Goal: Book appointment/travel/reservation

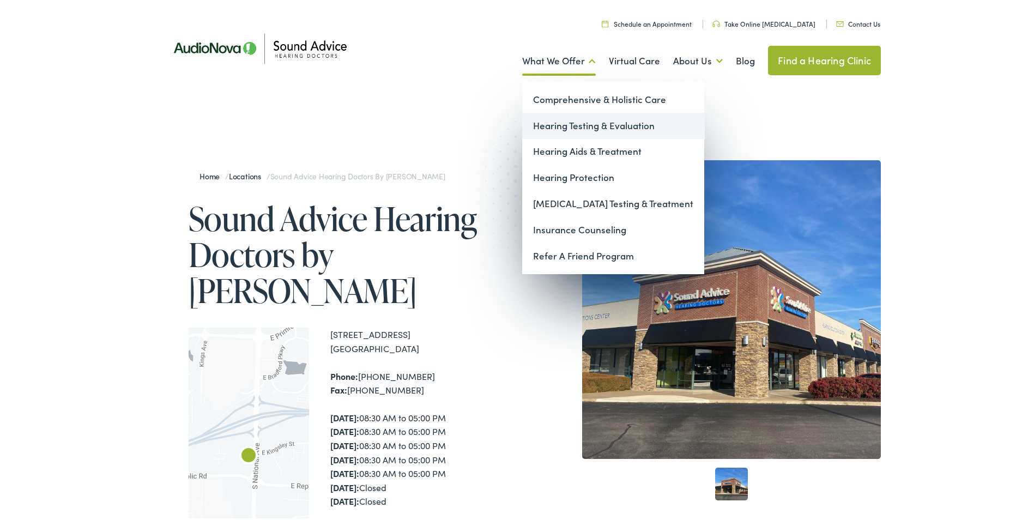
click at [557, 128] on link "Hearing Testing & Evaluation" at bounding box center [613, 124] width 182 height 26
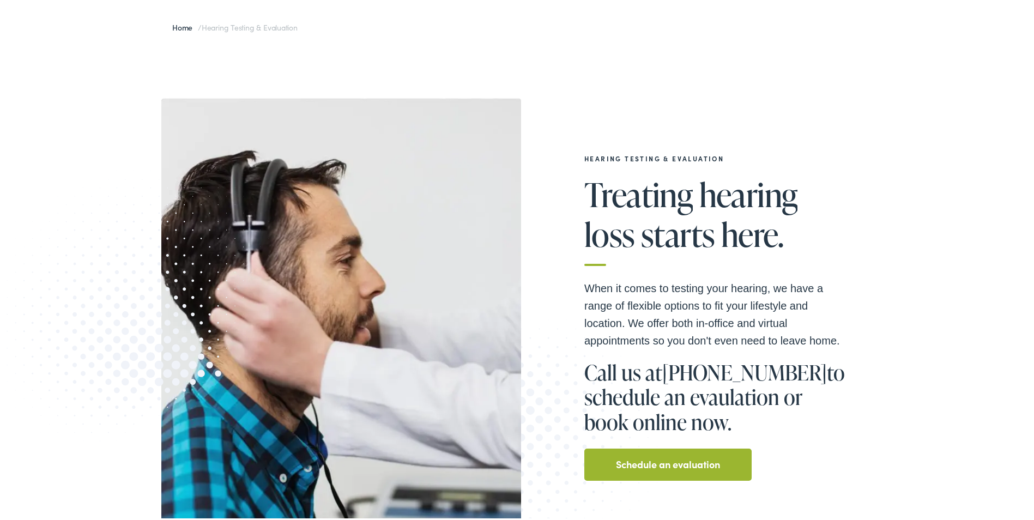
scroll to position [109, 0]
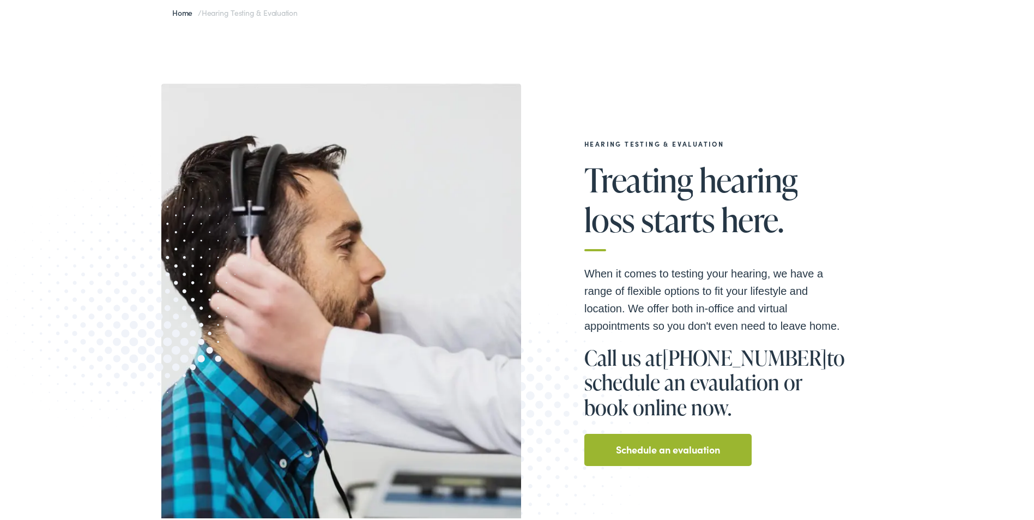
click at [684, 452] on link "Schedule an evaluation" at bounding box center [668, 447] width 104 height 17
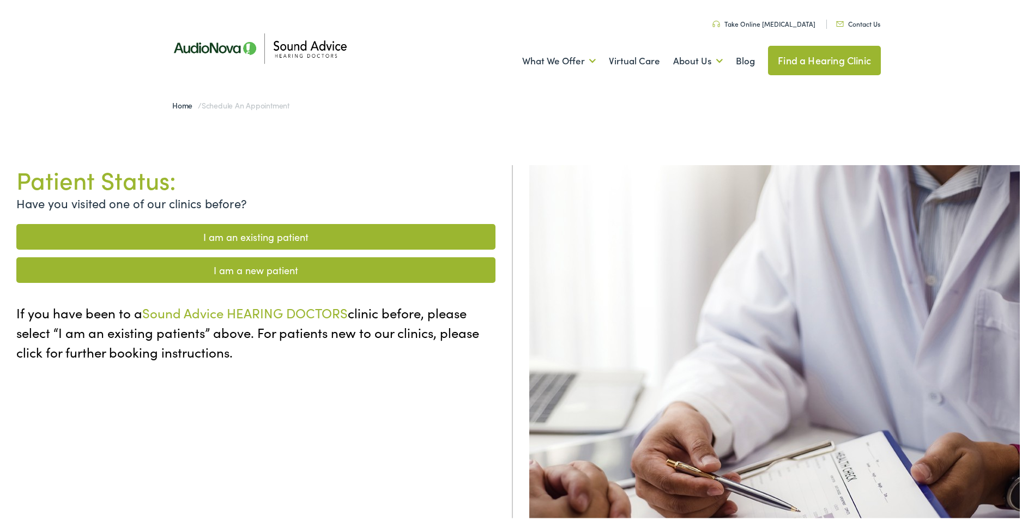
click at [250, 273] on link "I am a new patient" at bounding box center [255, 268] width 479 height 26
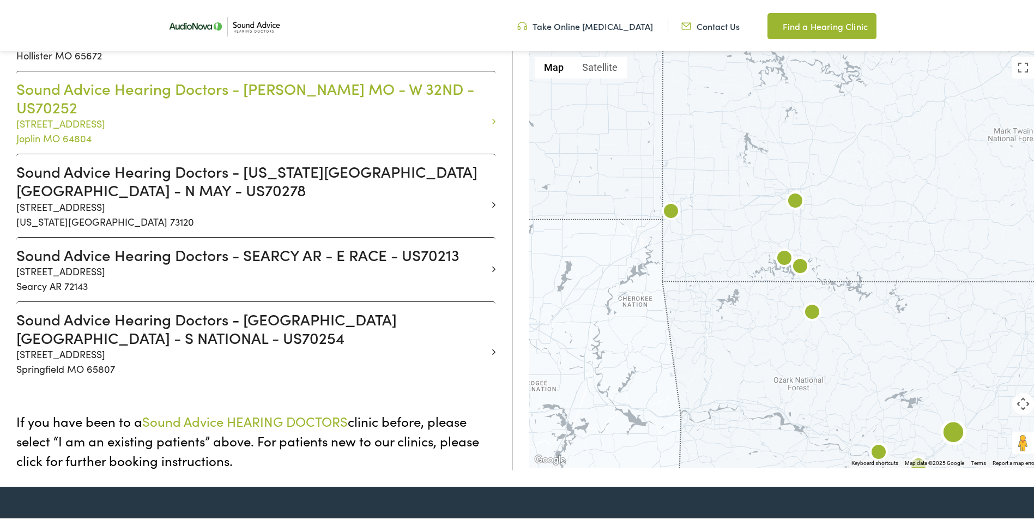
scroll to position [763, 0]
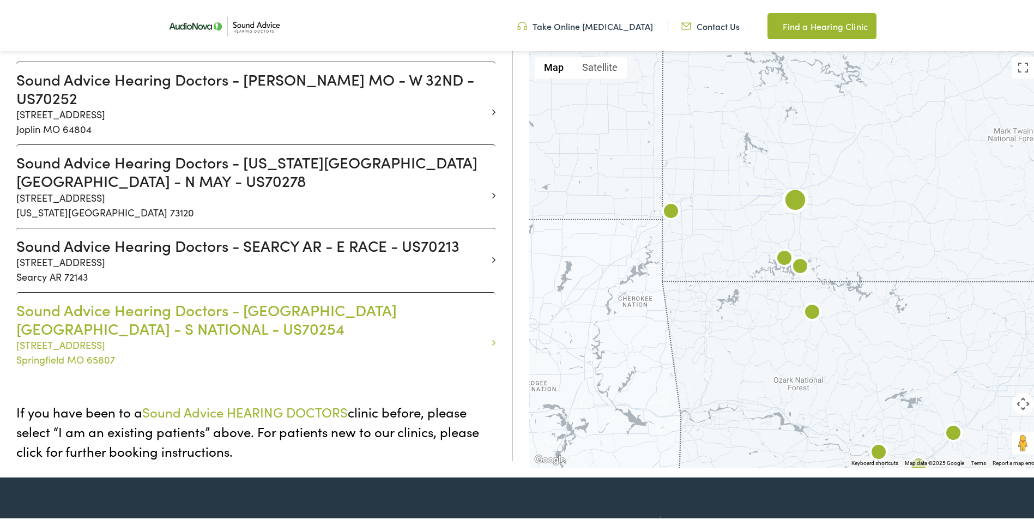
click at [303, 299] on h3 "Sound Advice Hearing Doctors - [GEOGRAPHIC_DATA] [GEOGRAPHIC_DATA] - S NATIONAL…" at bounding box center [251, 317] width 471 height 37
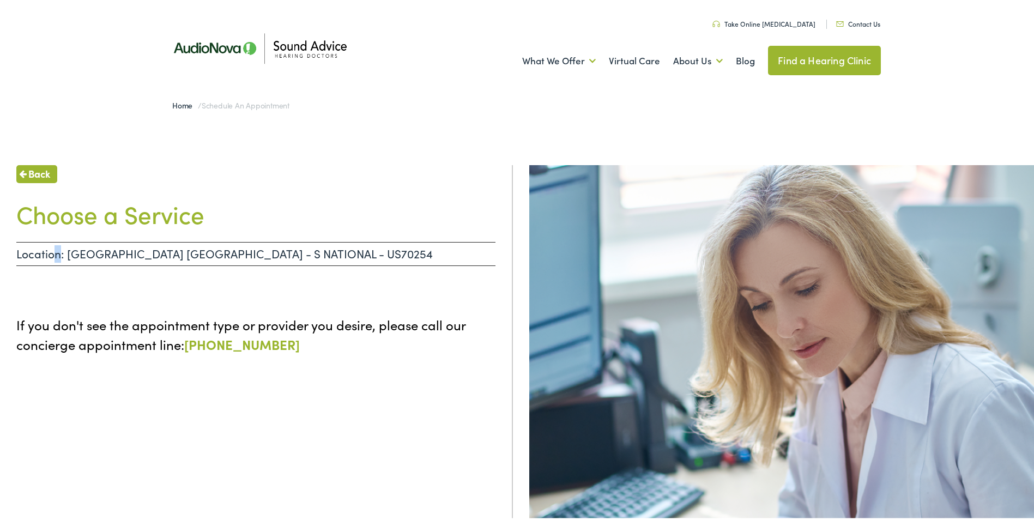
click at [58, 252] on p "Location: SPRINGFIELD MO - S NATIONAL - US70254" at bounding box center [255, 252] width 479 height 24
drag, startPoint x: 58, startPoint y: 252, endPoint x: 210, endPoint y: 180, distance: 168.5
click at [210, 180] on div "Back" at bounding box center [255, 172] width 479 height 18
click at [815, 56] on link "Find a Hearing Clinic" at bounding box center [824, 58] width 113 height 29
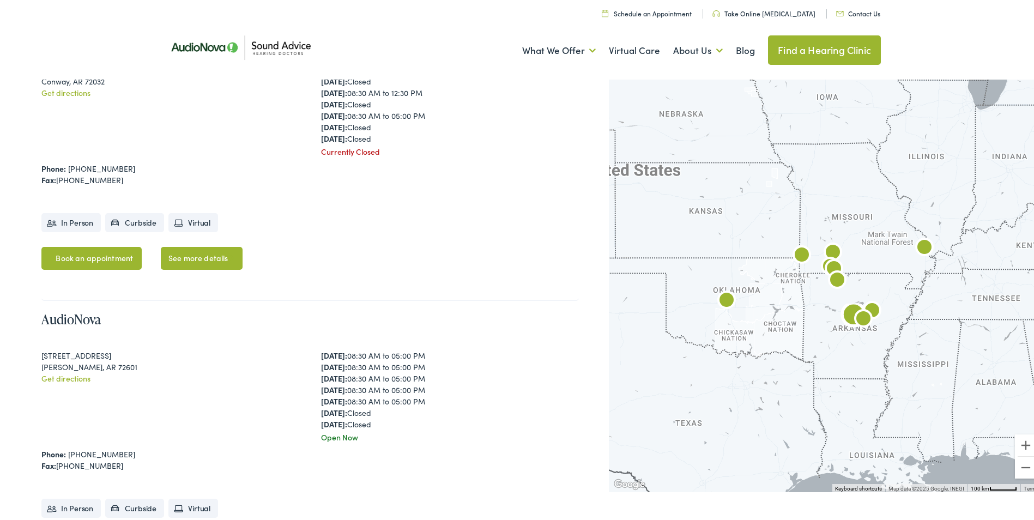
scroll to position [1254, 0]
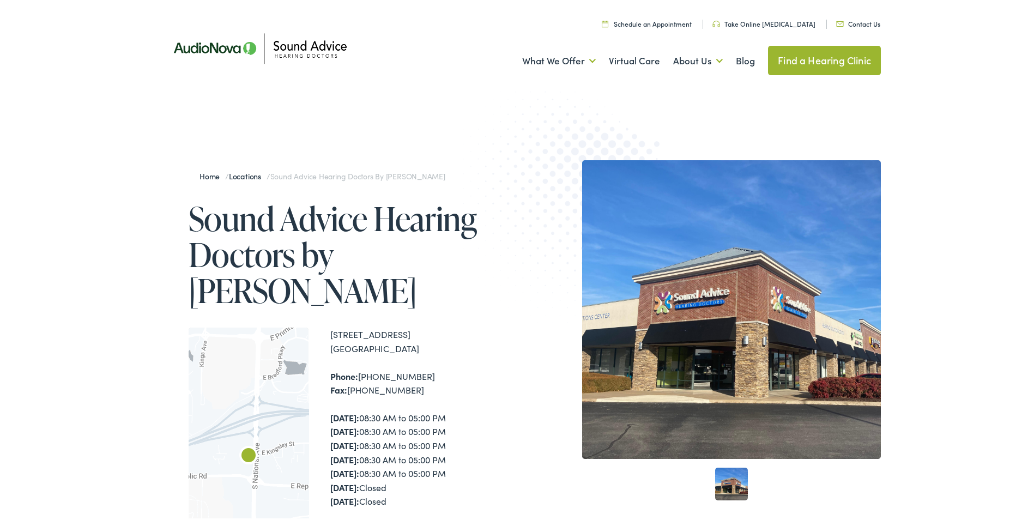
click at [661, 22] on link "Schedule an Appointment" at bounding box center [647, 21] width 90 height 9
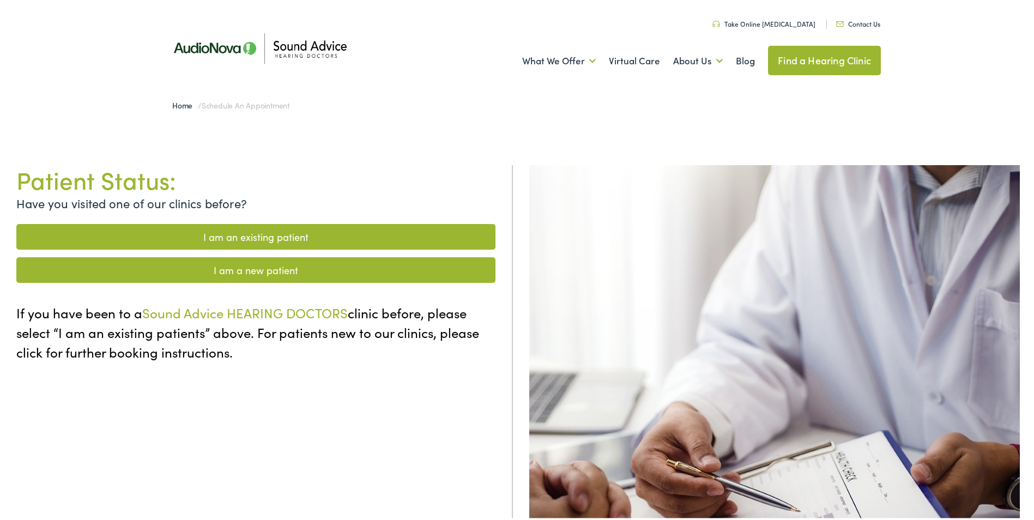
click at [258, 274] on link "I am a new patient" at bounding box center [255, 268] width 479 height 26
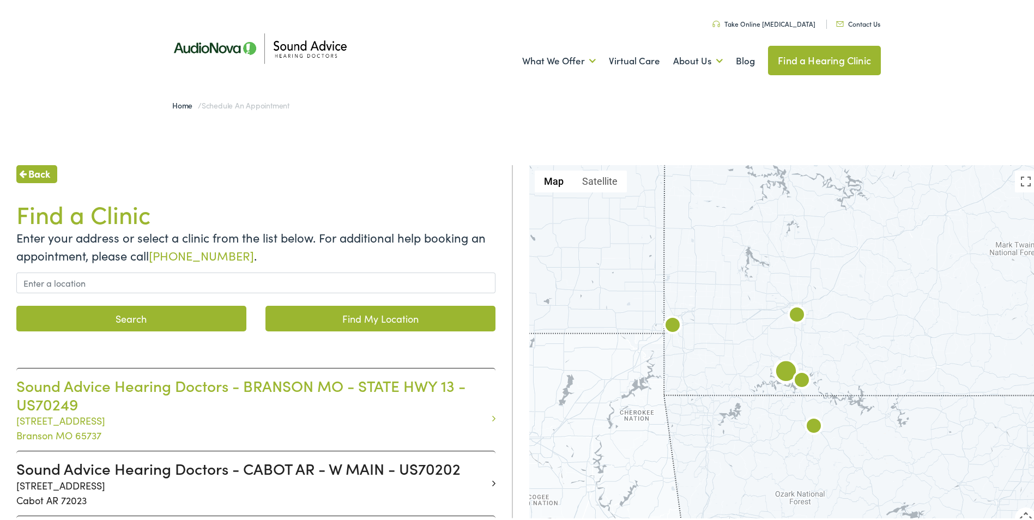
click at [155, 398] on h3 "Sound Advice Hearing Doctors - BRANSON MO - STATE HWY 13 - US70249" at bounding box center [251, 393] width 471 height 37
